Goal: Go to known website: Access a specific website the user already knows

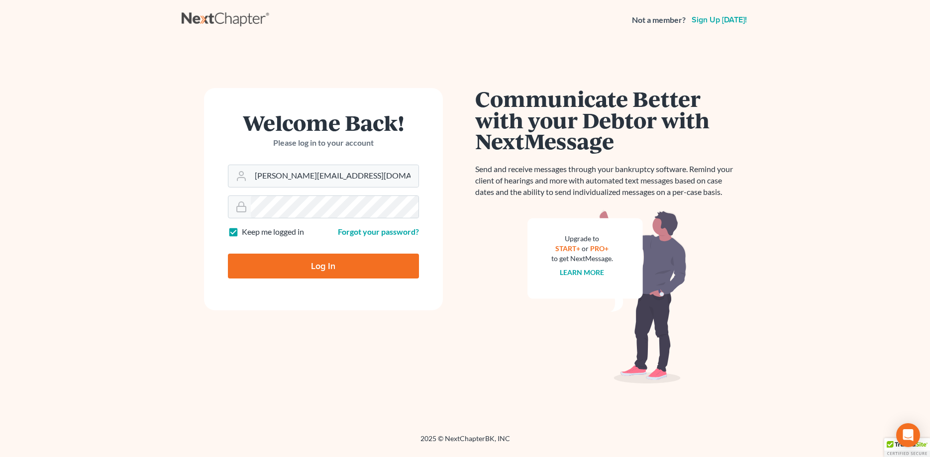
click at [313, 269] on input "Log In" at bounding box center [323, 266] width 191 height 25
type input "Thinking..."
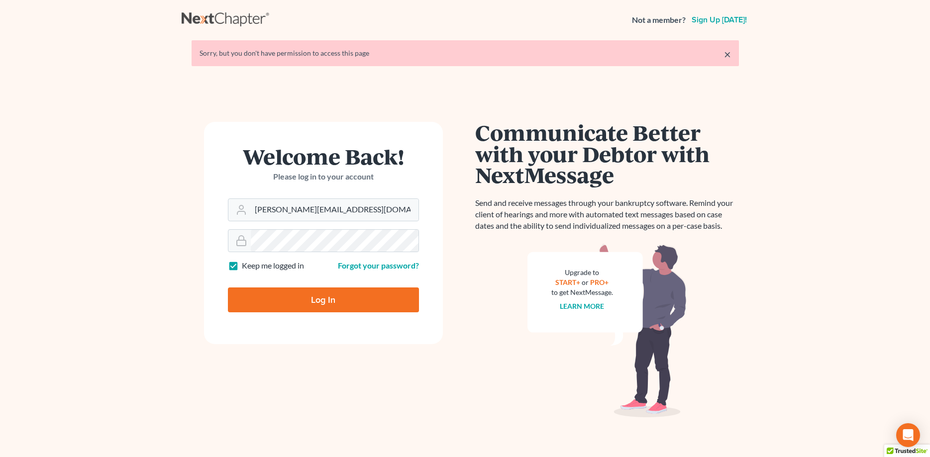
click at [326, 298] on input "Log In" at bounding box center [323, 300] width 191 height 25
type input "Thinking..."
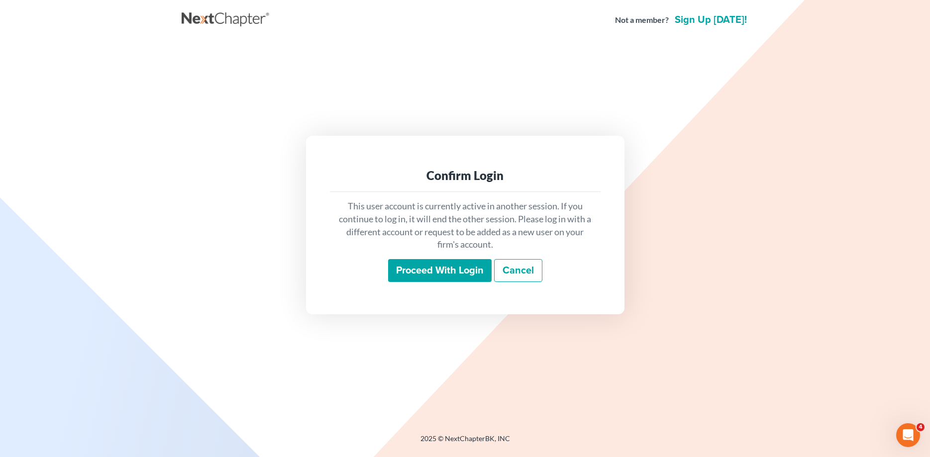
click at [426, 273] on input "Proceed with login" at bounding box center [439, 270] width 103 height 23
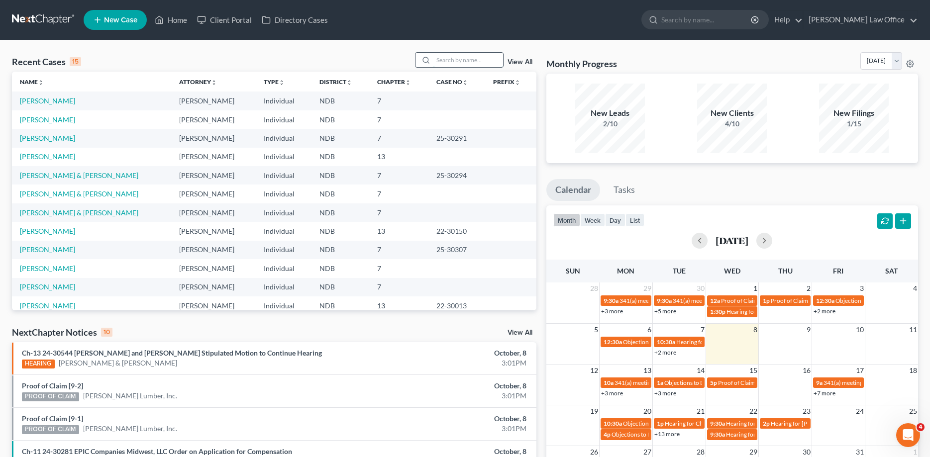
click at [458, 56] on input "search" at bounding box center [468, 60] width 70 height 14
